Goal: Transaction & Acquisition: Subscribe to service/newsletter

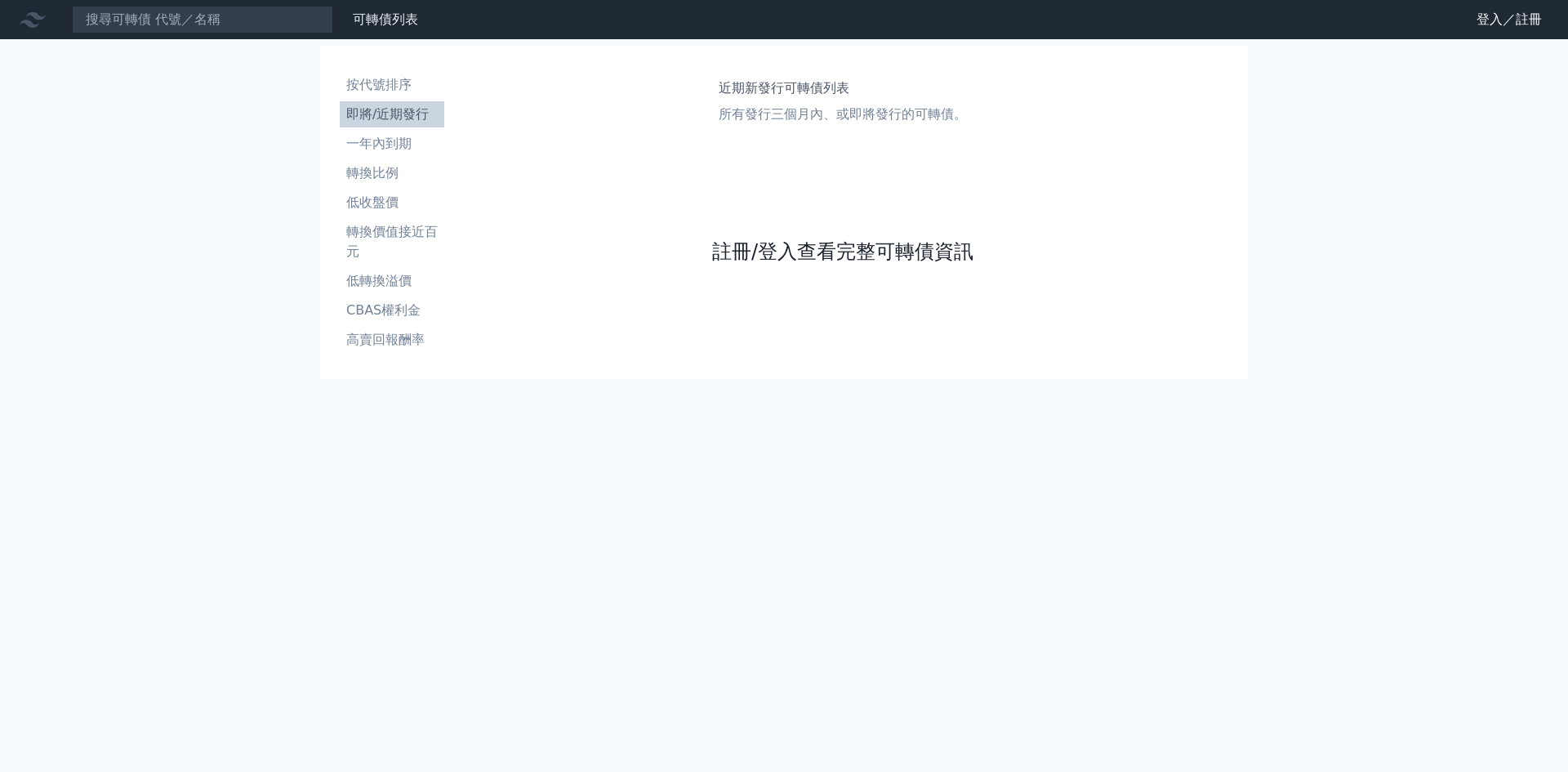
click at [810, 246] on link "註冊/登入查看完整可轉債資訊" at bounding box center [842, 251] width 261 height 26
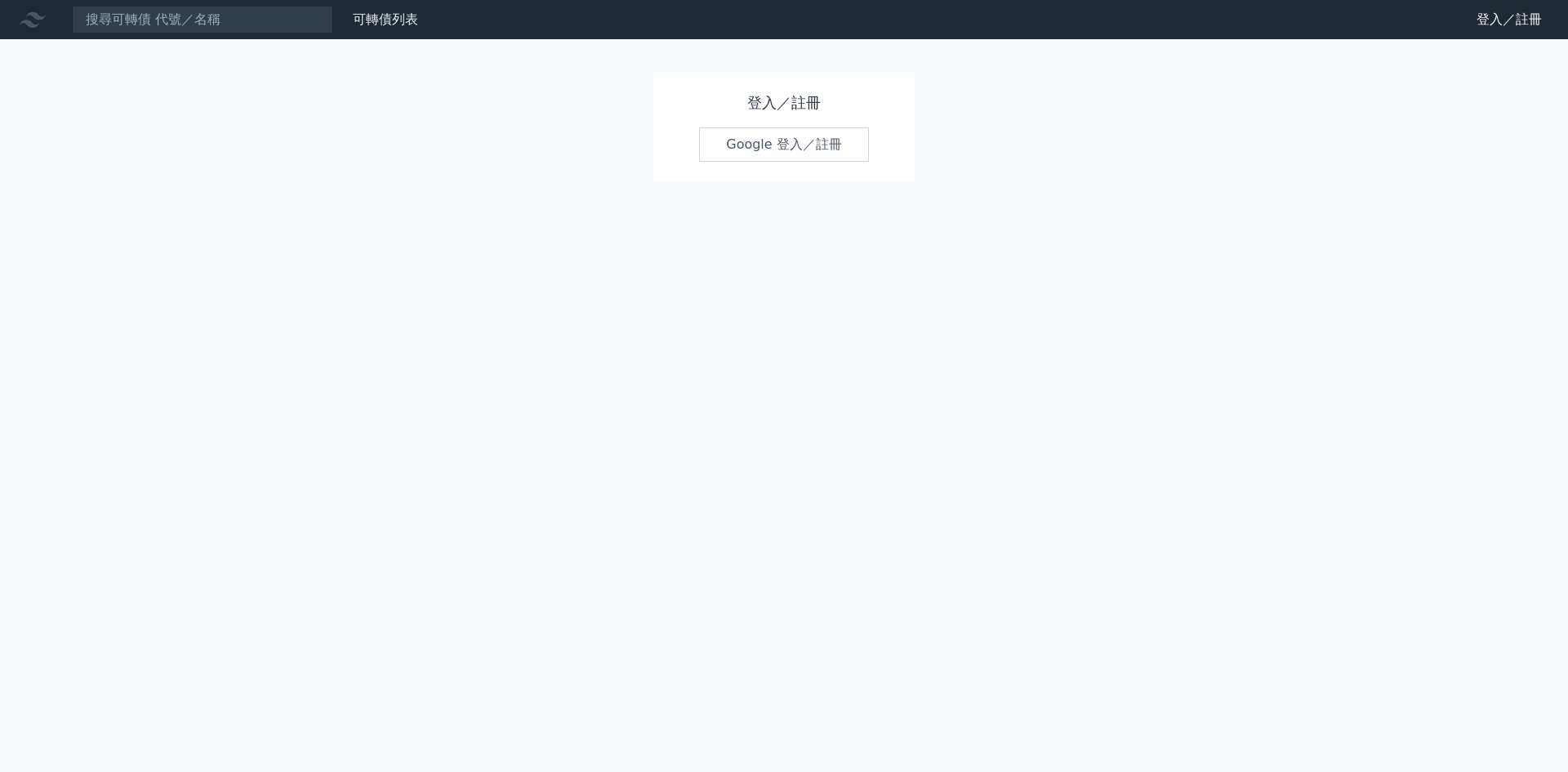
click at [778, 147] on link "Google 登入／註冊" at bounding box center [784, 145] width 170 height 35
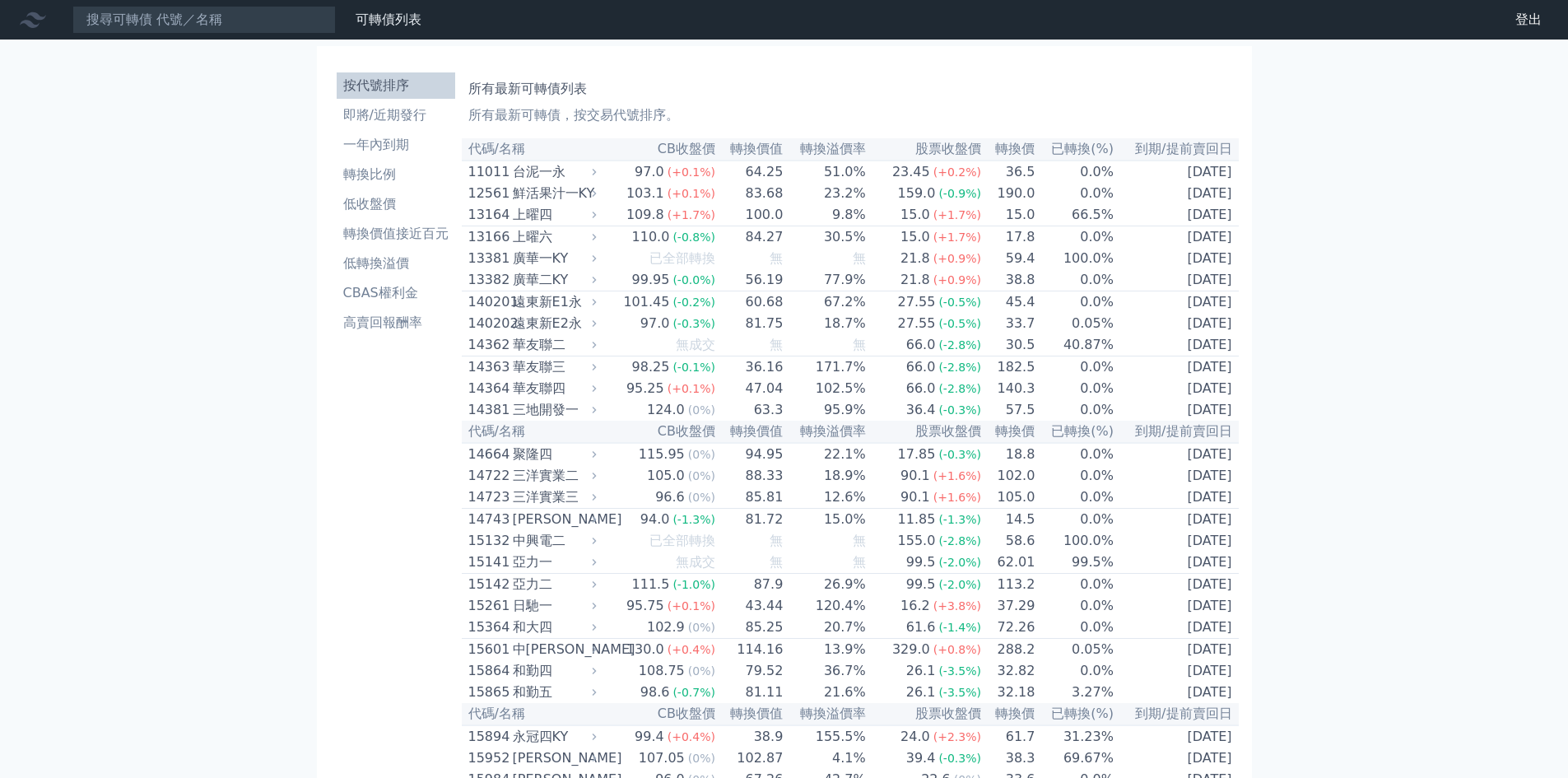
click at [405, 84] on li "按代號排序" at bounding box center [396, 86] width 119 height 19
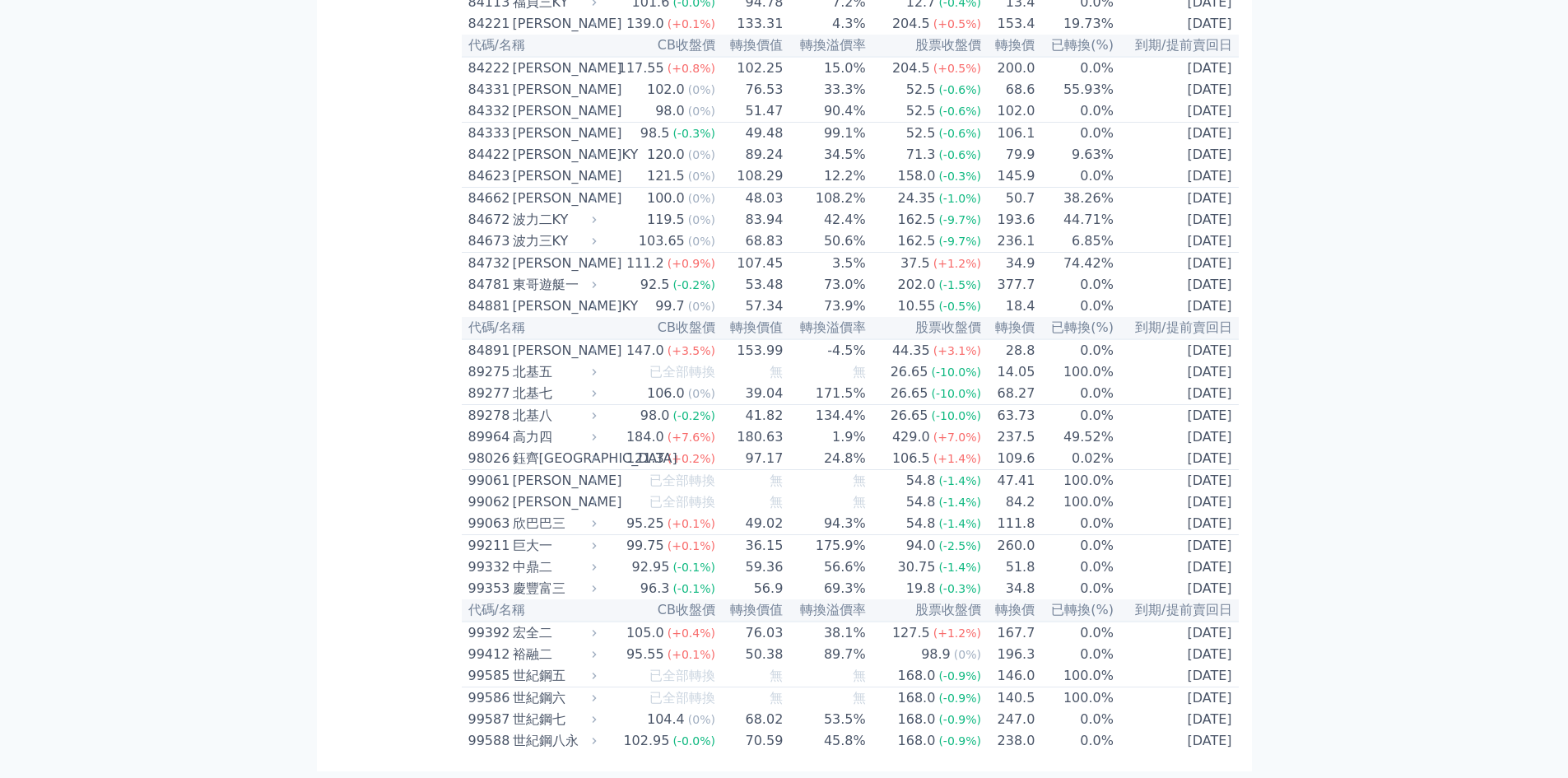
scroll to position [9575, 0]
click at [484, 254] on div "84732" at bounding box center [488, 264] width 40 height 19
